Goal: Register for event/course

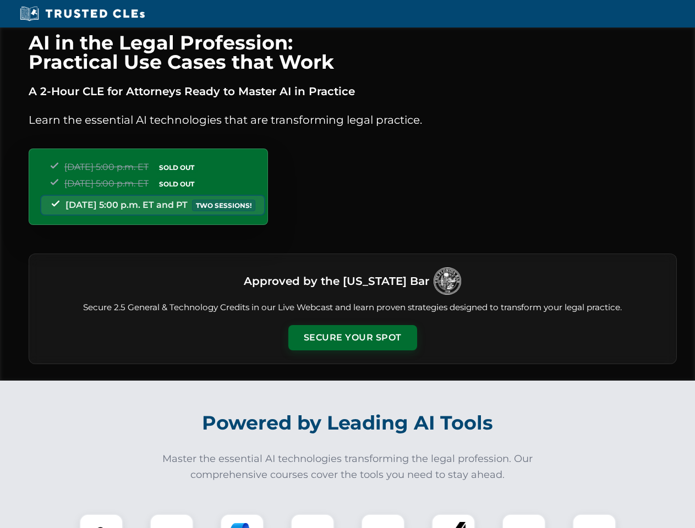
click at [352, 338] on button "Secure Your Spot" at bounding box center [352, 337] width 129 height 25
click at [101, 521] on img at bounding box center [101, 536] width 32 height 32
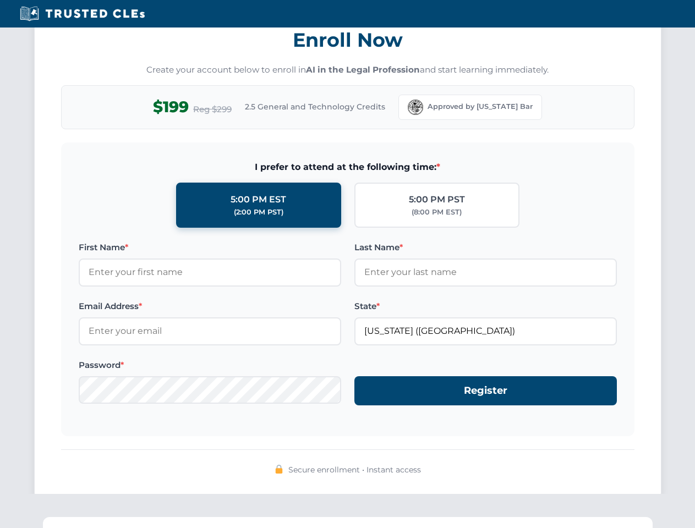
scroll to position [1080, 0]
